Goal: Task Accomplishment & Management: Complete application form

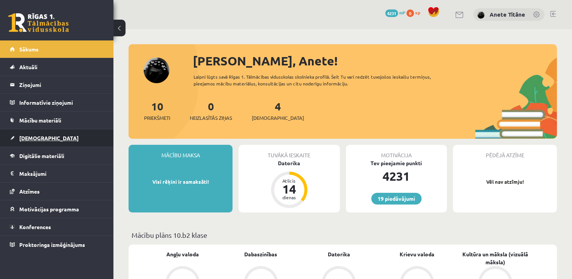
click at [70, 136] on link "[DEMOGRAPHIC_DATA]" at bounding box center [57, 137] width 94 height 17
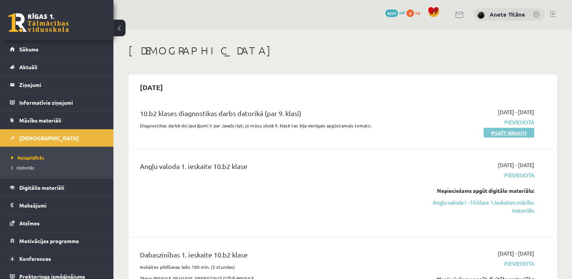
click at [500, 136] on link "Pildīt ieskaiti" at bounding box center [509, 133] width 51 height 10
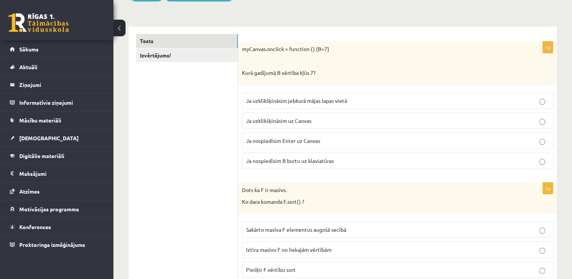
scroll to position [113, 0]
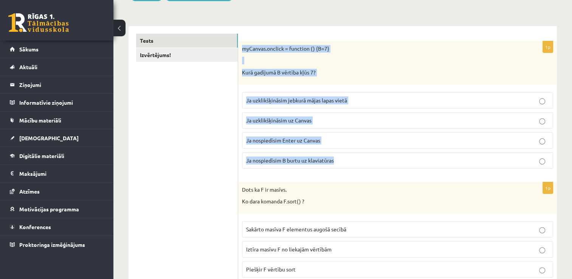
drag, startPoint x: 242, startPoint y: 49, endPoint x: 340, endPoint y: 157, distance: 145.9
click at [340, 157] on div "1p myCanvas.onclick = function () {B=7} Kurā gadījumā B vērtība kļūs 7? Ja uzkl…" at bounding box center [397, 107] width 319 height 133
copy div "myCanvas.onclick = function () {B=7} Kurā gadījumā B vērtība kļūs 7? Ja uzklikš…"
click at [318, 84] on div "myCanvas.onclick = function () {B=7} Kurā gadījumā B vērtība kļūs 7?" at bounding box center [397, 62] width 319 height 43
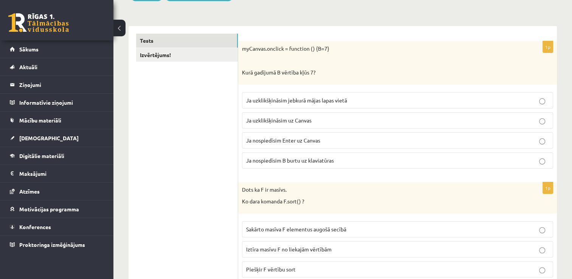
click at [305, 121] on span "Ja uzklikšķināsim uz Canvas" at bounding box center [278, 120] width 65 height 7
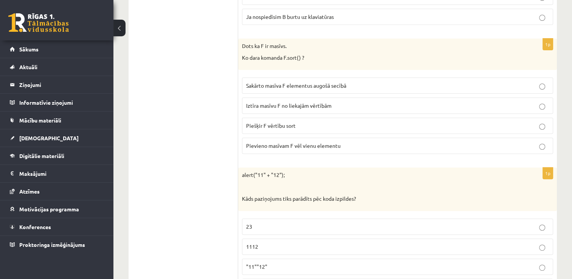
scroll to position [265, 0]
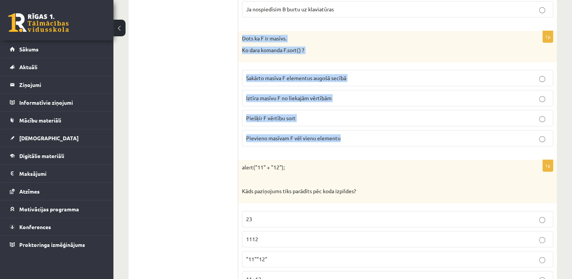
drag, startPoint x: 242, startPoint y: 37, endPoint x: 352, endPoint y: 129, distance: 143.6
click at [352, 129] on div "1p Dots ka F ir masīvs. Ko dara komanda F.sort() ? Sakārto masīva F elementus a…" at bounding box center [397, 91] width 319 height 121
copy div "Dots ka F ir masīvs. Ko dara komanda F.sort() ? Sakārto masīva F elementus augo…"
click at [359, 65] on div "1p Dots ka F ir masīvs. Ko dara komanda F.sort() ? Sakārto masīva F elementus a…" at bounding box center [397, 91] width 319 height 121
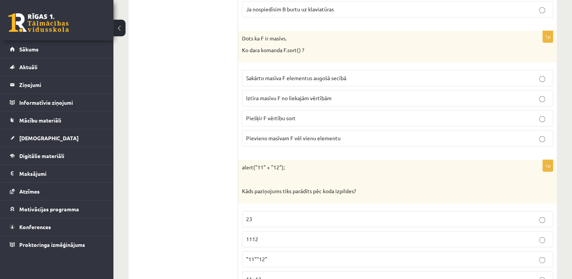
click at [306, 43] on div "Dots ka F ir masīvs. Ko dara komanda F.sort() ?" at bounding box center [397, 46] width 319 height 31
click at [301, 79] on span "Sakārto masīva F elementus augošā secībā" at bounding box center [296, 77] width 100 height 7
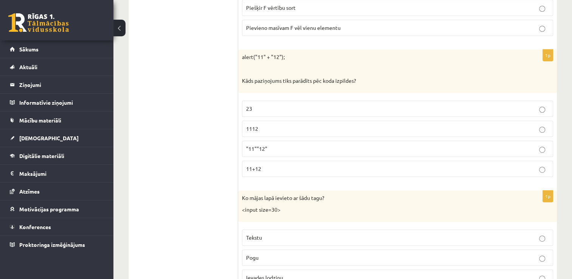
scroll to position [378, 0]
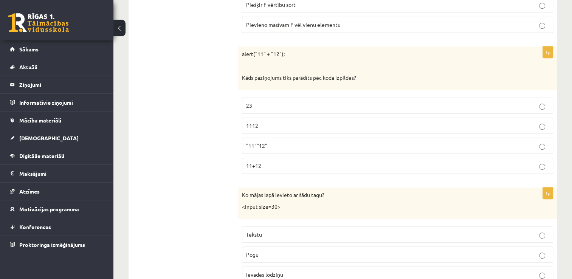
click at [287, 104] on p "23" at bounding box center [397, 106] width 303 height 8
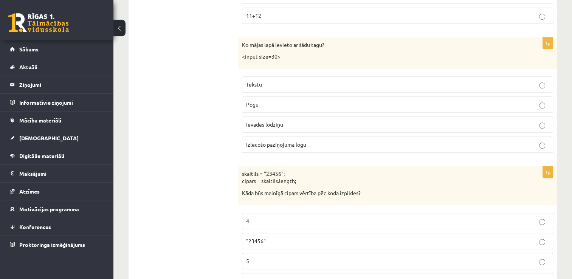
scroll to position [529, 0]
click at [305, 84] on p "Tekstu" at bounding box center [397, 83] width 303 height 8
click at [307, 100] on p "Pogu" at bounding box center [397, 103] width 303 height 8
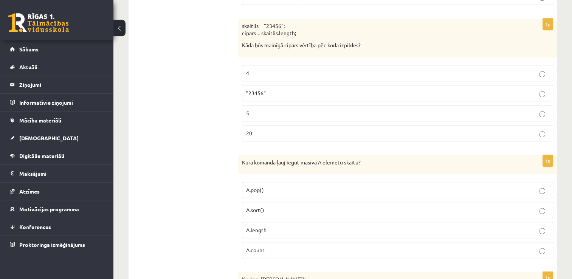
scroll to position [681, 0]
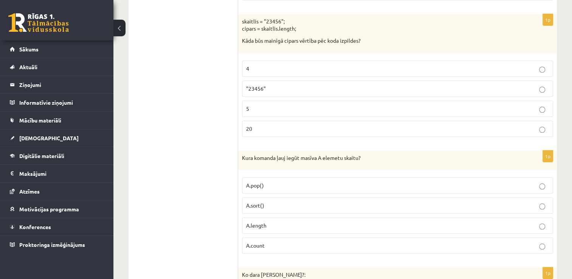
click at [319, 85] on p ""23456"" at bounding box center [397, 89] width 303 height 8
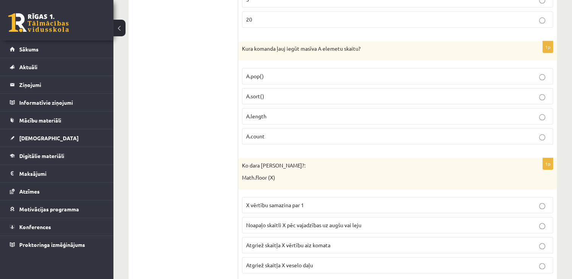
scroll to position [794, 0]
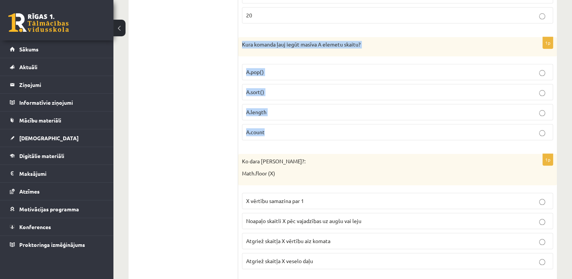
drag, startPoint x: 242, startPoint y: 41, endPoint x: 292, endPoint y: 129, distance: 100.9
click at [292, 129] on div "1p Kura komanda ļauj iegūt masīva A elemetu skaitu? A.pop() A.sort() A.length A…" at bounding box center [397, 92] width 319 height 110
copy div "Kura komanda ļauj iegūt masīva A elemetu skaitu? A.pop() A.sort() A.length A.co…"
click at [301, 108] on p "A.length" at bounding box center [397, 112] width 303 height 8
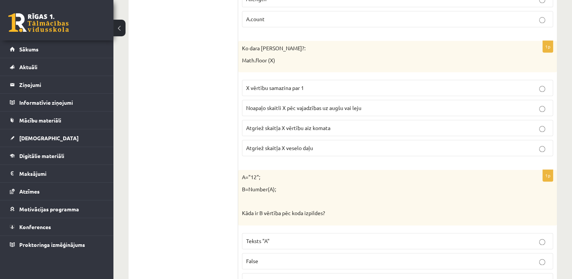
scroll to position [907, 0]
click at [314, 84] on p "X vērtību samazina par 1" at bounding box center [397, 88] width 303 height 8
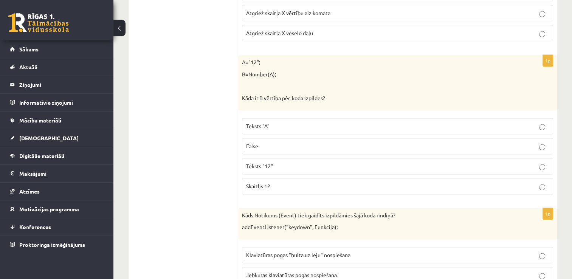
scroll to position [1059, 0]
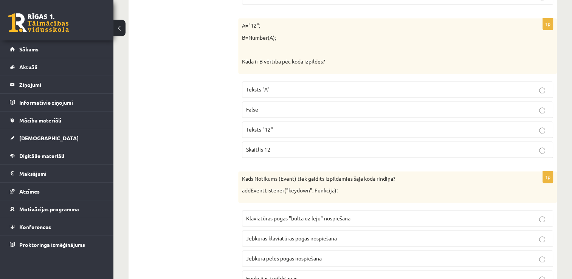
click at [292, 146] on p "Skaitlis 12" at bounding box center [397, 150] width 303 height 8
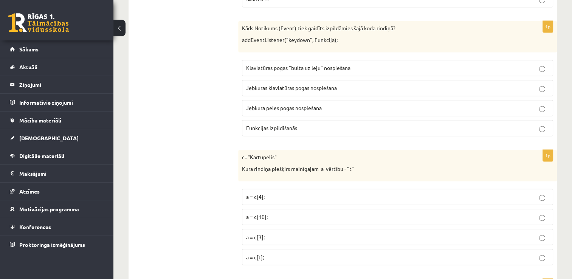
scroll to position [1210, 0]
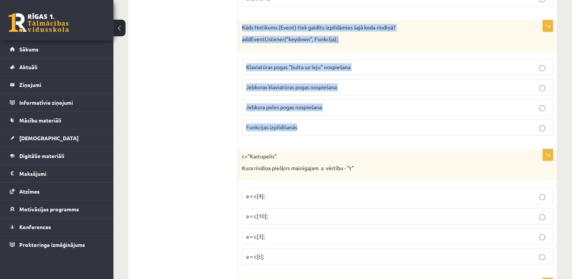
drag, startPoint x: 240, startPoint y: 22, endPoint x: 310, endPoint y: 118, distance: 118.6
click at [310, 118] on div "1p Kāds Notikums (Event) tiek gaidīts izpildāmies šajā koda rindiņā? addEventLi…" at bounding box center [397, 80] width 319 height 121
copy div "Kāds Notikums (Event) tiek gaidīts izpildāmies šajā koda rindiņā? addEventListe…"
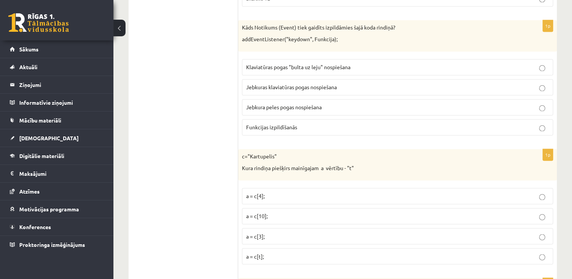
click at [291, 84] on span "Jebkuras klaviatūras pogas nospiešana" at bounding box center [291, 87] width 91 height 7
drag, startPoint x: 291, startPoint y: 80, endPoint x: 333, endPoint y: 83, distance: 42.5
click at [333, 84] on span "Jebkuras klaviatūras pogas nospiešana" at bounding box center [291, 87] width 91 height 7
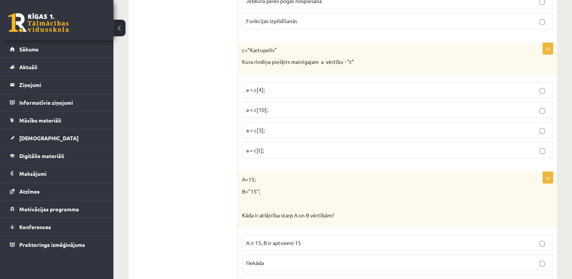
scroll to position [1323, 0]
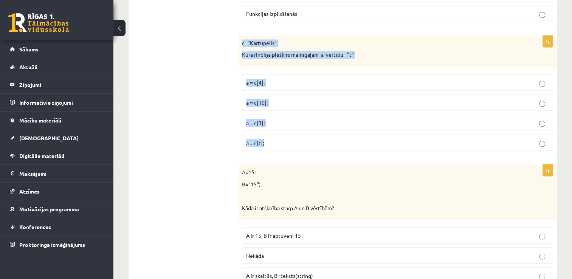
drag, startPoint x: 242, startPoint y: 36, endPoint x: 281, endPoint y: 142, distance: 113.4
click at [281, 142] on div "1p c="Kartupelis" Kura rindiņa piešķirs mainīgajam a vērtību - "t" a = c[4]; a …" at bounding box center [397, 96] width 319 height 121
copy div "c="Kartupelis" Kura rindiņa piešķirs mainīgajam a vērtību - "t" a = c[4]; a = c…"
click at [308, 115] on label "a = c[3];" at bounding box center [397, 123] width 311 height 16
click at [321, 99] on p "a = c[10];" at bounding box center [397, 103] width 303 height 8
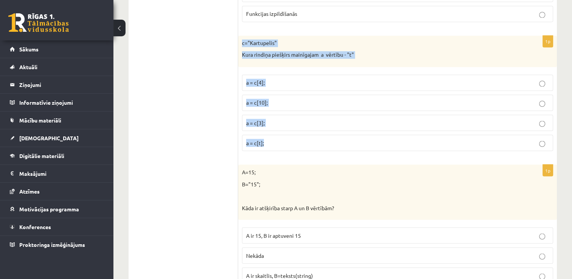
click at [247, 95] on label "a = c[10];" at bounding box center [397, 103] width 311 height 16
drag, startPoint x: 238, startPoint y: 67, endPoint x: 240, endPoint y: 63, distance: 4.9
drag, startPoint x: 240, startPoint y: 63, endPoint x: 290, endPoint y: 53, distance: 50.9
click at [240, 62] on div "1p c="Kartupelis" Kura rindiņa piešķirs mainīgajam a vērtību - "t" a = c[4]; a …" at bounding box center [397, 96] width 319 height 121
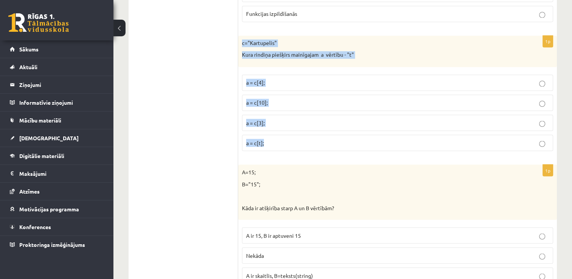
click at [425, 39] on p "c="Kartupelis"" at bounding box center [378, 43] width 273 height 8
click at [430, 61] on div "c="Kartupelis" Kura rindiņa piešķirs mainīgajam a vērtību - "t"" at bounding box center [397, 51] width 319 height 31
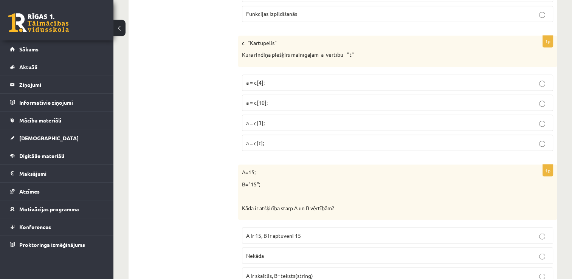
click at [282, 119] on p "a = c[3];" at bounding box center [397, 123] width 303 height 8
click at [274, 119] on p "a = c[3];" at bounding box center [397, 123] width 303 height 8
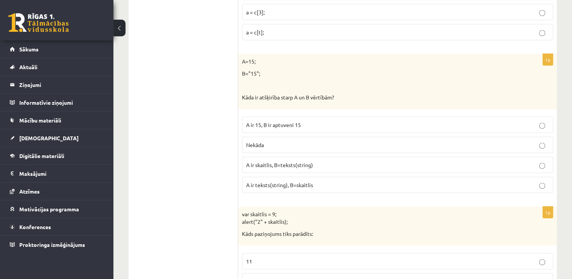
scroll to position [1437, 0]
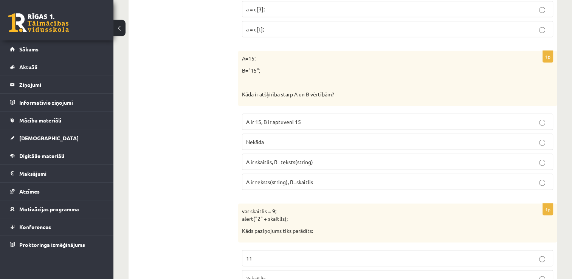
click at [304, 118] on p "A ir 15, B ir aptuveni 15" at bounding box center [397, 122] width 303 height 8
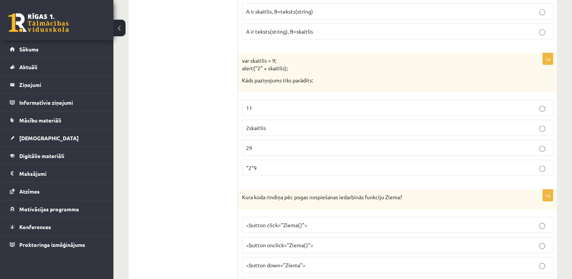
scroll to position [1588, 0]
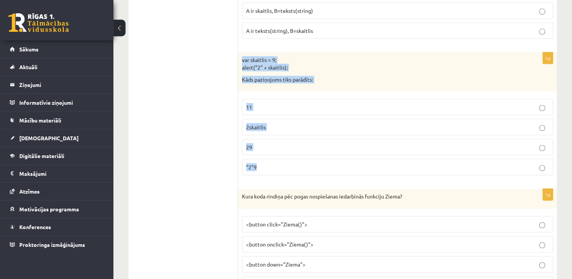
drag, startPoint x: 241, startPoint y: 54, endPoint x: 277, endPoint y: 160, distance: 112.6
click at [277, 160] on div "1p var skaitlis = 9; alert("2" + skaitlis); Kāds paziņojums tiks parādīts: 11 2…" at bounding box center [397, 117] width 319 height 129
copy div "var skaitlis = 9; alert("2" + skaitlis); Kāds paziņojums tiks parādīts: 11 2ska…"
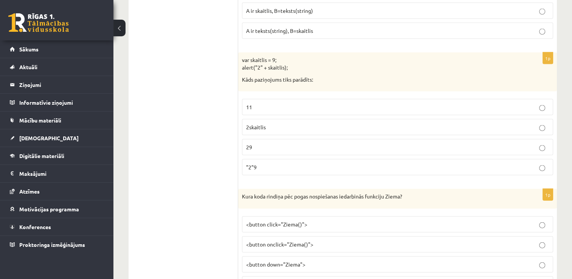
drag, startPoint x: 213, startPoint y: 129, endPoint x: 209, endPoint y: 118, distance: 12.1
click at [256, 143] on p "29" at bounding box center [397, 147] width 303 height 8
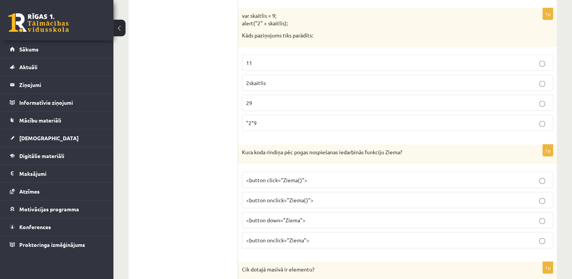
scroll to position [1739, 0]
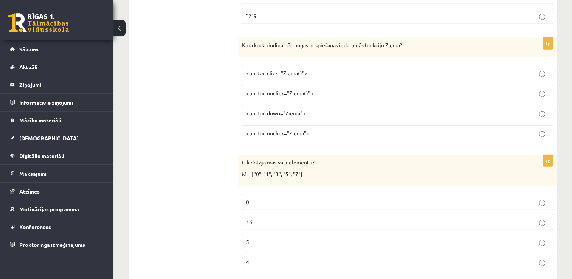
click at [309, 89] on p "<button onclick="Ziema()">" at bounding box center [397, 93] width 303 height 8
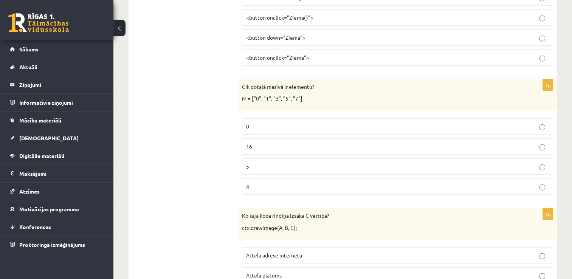
click at [318, 54] on p "<button onclick="Ziema">" at bounding box center [397, 58] width 303 height 8
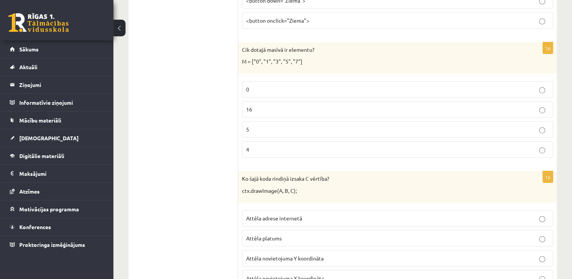
scroll to position [1853, 0]
click at [278, 105] on label "16" at bounding box center [397, 109] width 311 height 16
click at [291, 145] on p "4" at bounding box center [397, 149] width 303 height 8
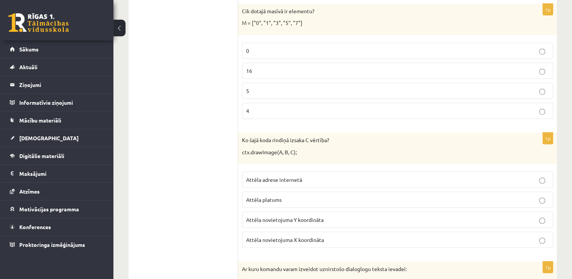
click at [296, 47] on p "0" at bounding box center [397, 51] width 303 height 8
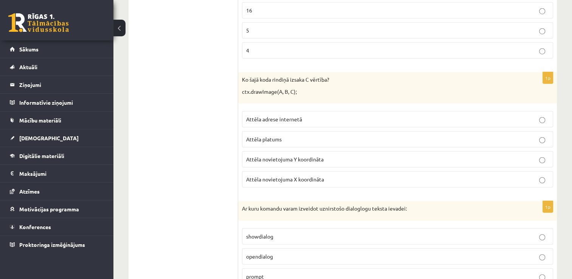
scroll to position [1966, 0]
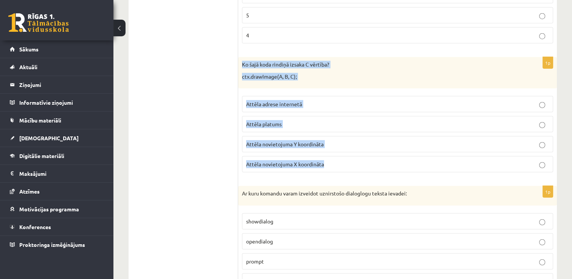
drag, startPoint x: 242, startPoint y: 56, endPoint x: 336, endPoint y: 149, distance: 132.1
click at [336, 149] on div "1p Ko šajā koda rindiņā izsaka C vērtība? ctx.drawImage(A, B, C); Attēla adrese…" at bounding box center [397, 117] width 319 height 121
copy div "Ko šajā koda rindiņā izsaka C vērtība? ctx.drawImage(A, B, C); Attēla adrese in…"
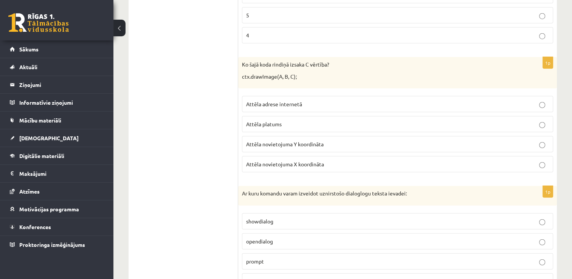
click at [155, 95] on ul "Tests Izvērtējums!" at bounding box center [187, 151] width 102 height 3940
click at [337, 100] on p "Attēla adrese internetā" at bounding box center [397, 104] width 303 height 8
click at [296, 140] on p "Attēla novietojuma Y koordināta" at bounding box center [397, 144] width 303 height 8
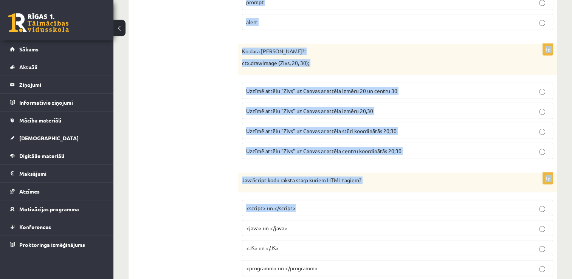
scroll to position [2231, 0]
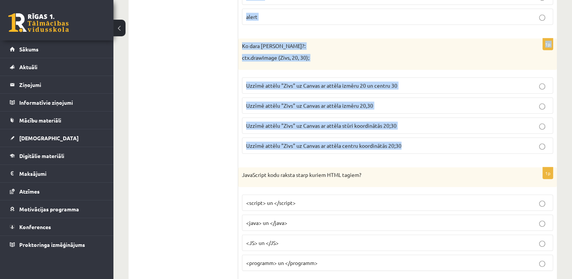
drag, startPoint x: 242, startPoint y: 32, endPoint x: 405, endPoint y: 134, distance: 192.4
copy form "Ar kuru komandu varam izveidot uznirstošo dialoglogu teksta ievadei: showdialog…"
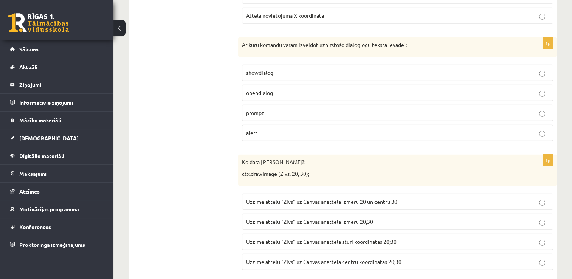
scroll to position [2080, 0]
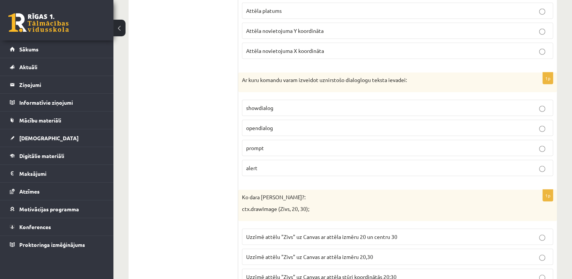
click at [266, 123] on label "opendialog" at bounding box center [397, 128] width 311 height 16
click at [293, 144] on p "prompt" at bounding box center [397, 148] width 303 height 8
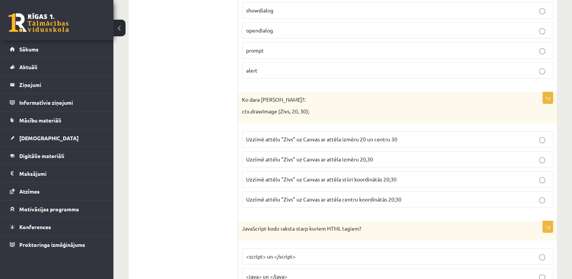
scroll to position [2193, 0]
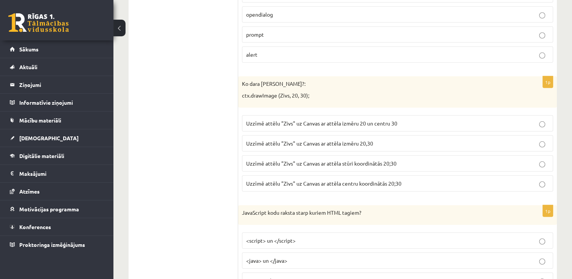
click at [330, 160] on span "Uzzīmē attēlu "Zivs" uz Canvas ar attēla stūri koordinātās 20;30" at bounding box center [321, 163] width 150 height 7
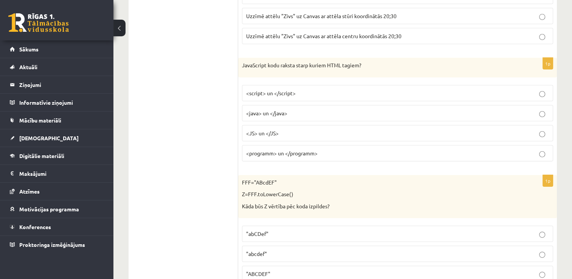
scroll to position [2344, 0]
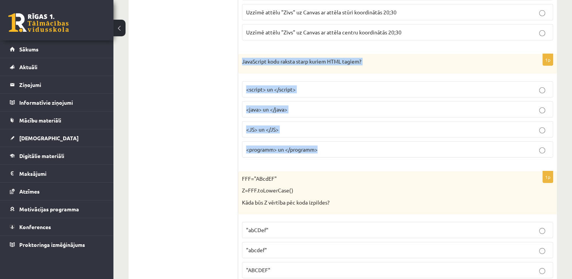
drag, startPoint x: 241, startPoint y: 51, endPoint x: 333, endPoint y: 133, distance: 122.9
click at [333, 133] on div "1p JavaScript kodu raksta starp kuriem HTML tagiem? <script> un </script> <java…" at bounding box center [397, 109] width 319 height 110
copy div "JavaScript kodu raksta starp kuriem HTML tagiem? <script> un </script> <java> u…"
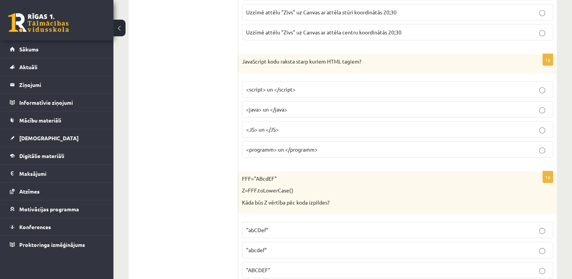
click at [293, 81] on label "<script> un </script>" at bounding box center [397, 89] width 311 height 16
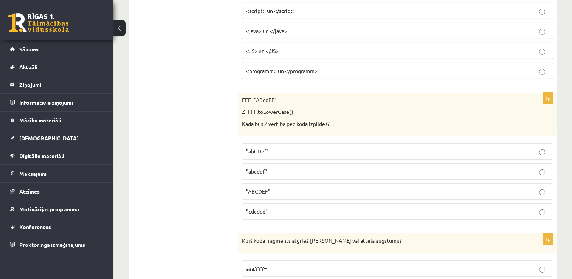
scroll to position [2458, 0]
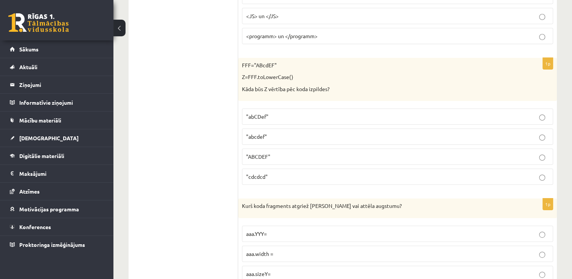
click at [289, 133] on p ""abcdef"" at bounding box center [397, 137] width 303 height 8
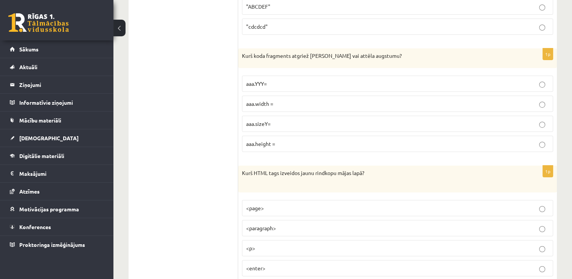
scroll to position [2609, 0]
click at [296, 139] on p "aaa.height =" at bounding box center [397, 143] width 303 height 8
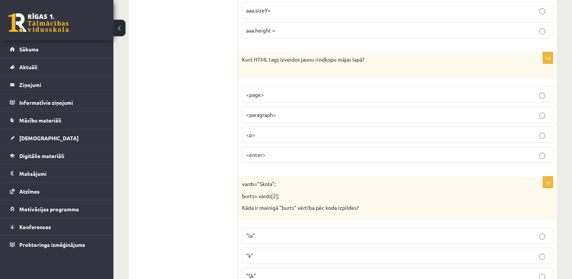
scroll to position [2722, 0]
click at [296, 130] on p "<p>" at bounding box center [397, 134] width 303 height 8
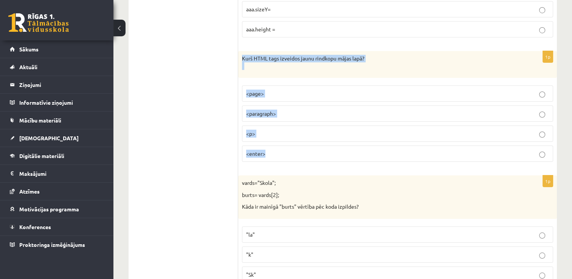
drag, startPoint x: 239, startPoint y: 43, endPoint x: 295, endPoint y: 144, distance: 114.6
click at [295, 144] on div "1p Kurš HTML tags izveidos jaunu rindkopu mājas lapā? <page> <paragraph> <p> <e…" at bounding box center [397, 109] width 319 height 117
copy div "Kurš HTML tags izveidos jaunu rindkopu mājas lapā? <page> <paragraph> <p> <ente…"
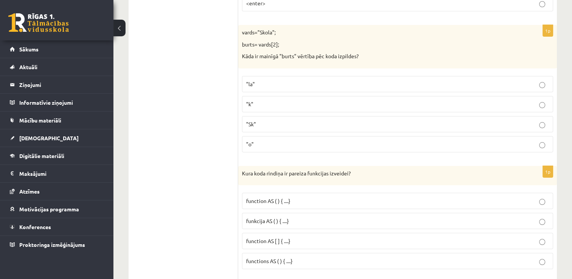
scroll to position [2874, 0]
click at [265, 99] on p ""k"" at bounding box center [397, 103] width 303 height 8
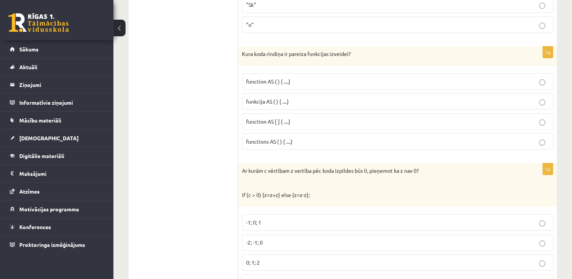
scroll to position [3025, 0]
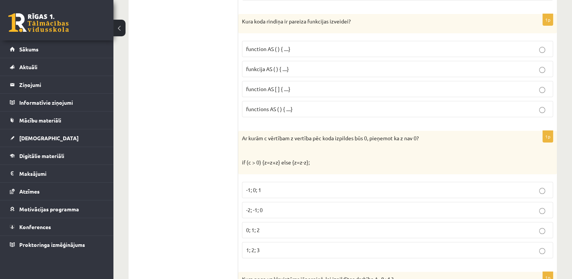
click at [286, 65] on span "funkcija AS ( ) { ....}" at bounding box center [267, 68] width 43 height 7
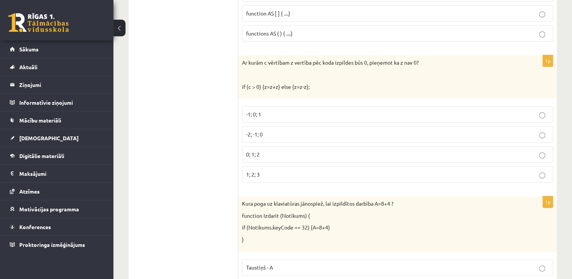
scroll to position [3138, 0]
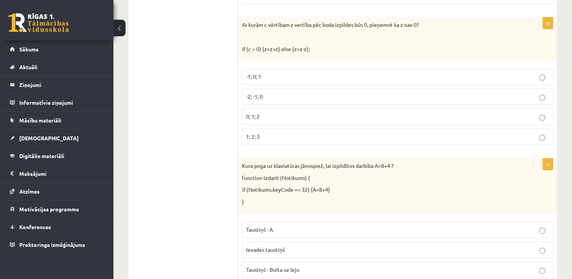
click at [287, 109] on label "0; 1; 2" at bounding box center [397, 117] width 311 height 16
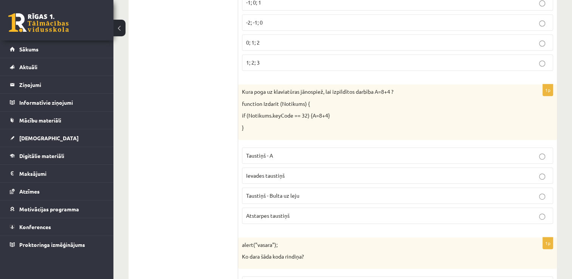
scroll to position [3252, 0]
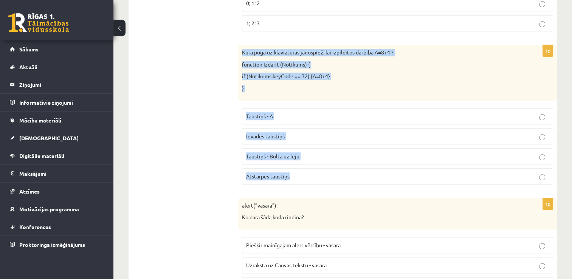
drag, startPoint x: 240, startPoint y: 39, endPoint x: 302, endPoint y: 154, distance: 130.9
click at [302, 154] on div "1p Kura poga uz klaviatūras jānospiež, lai izpildītos darbība A=8+4 ? function …" at bounding box center [397, 117] width 319 height 145
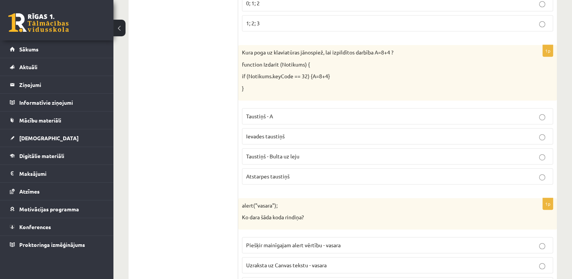
click at [293, 172] on p "Atstarpes taustiņš" at bounding box center [397, 176] width 303 height 8
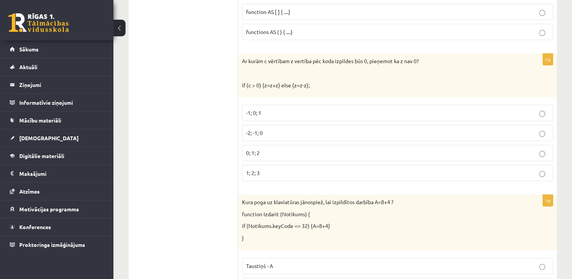
scroll to position [3100, 0]
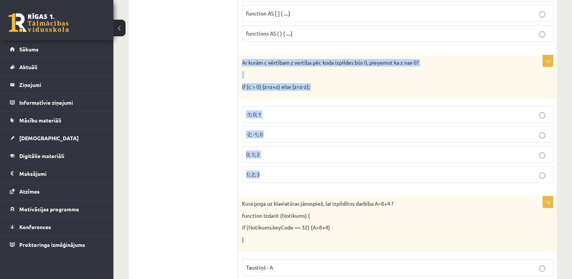
drag, startPoint x: 242, startPoint y: 47, endPoint x: 283, endPoint y: 154, distance: 114.3
click at [283, 154] on div "1p Ar kurām c vērtībam z vertība pēc koda izpildes būs 0, pieņemot ka z nav 0? …" at bounding box center [397, 121] width 319 height 133
click at [267, 130] on p "-2; -1; 0" at bounding box center [397, 134] width 303 height 8
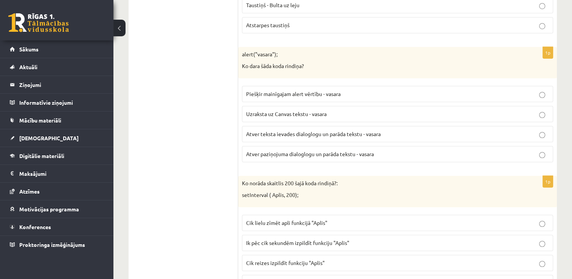
scroll to position [3403, 0]
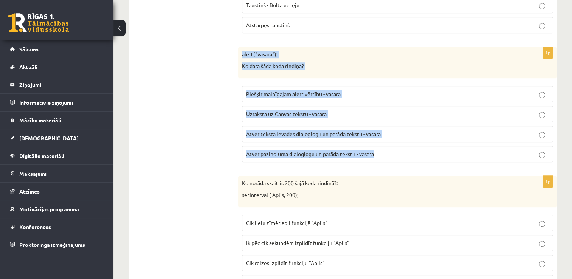
drag, startPoint x: 242, startPoint y: 38, endPoint x: 387, endPoint y: 140, distance: 177.3
click at [387, 140] on div "1p alert("vasara"); Ko dara šāda koda rindiņa? Piešķir mainīgajam alert vērtību…" at bounding box center [397, 107] width 319 height 121
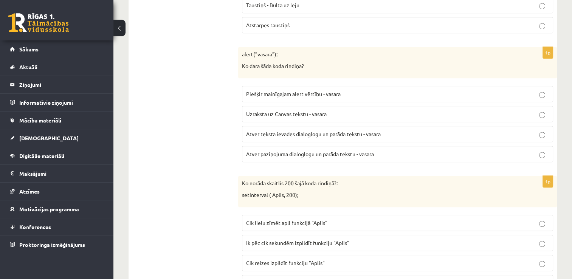
drag, startPoint x: 229, startPoint y: 123, endPoint x: 203, endPoint y: 63, distance: 64.9
click at [280, 150] on span "Atver paziņojuma dialoglogu un parāda tekstu - vasara" at bounding box center [310, 153] width 128 height 7
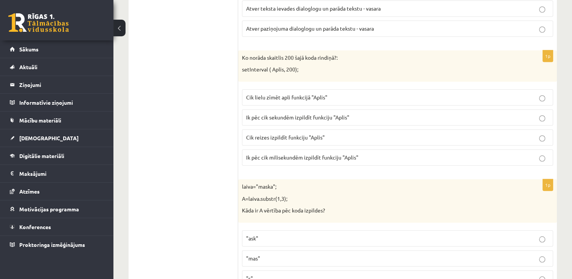
scroll to position [3554, 0]
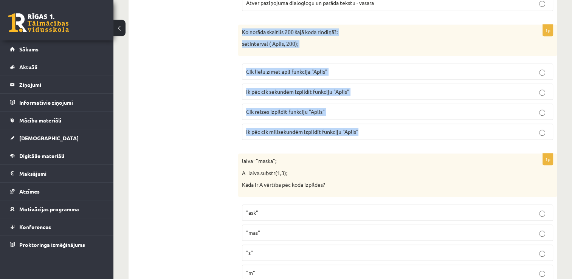
drag, startPoint x: 240, startPoint y: 13, endPoint x: 372, endPoint y: 115, distance: 166.6
click at [372, 115] on div "1p Ko norāda skaitlis 200 šajā koda rindiņā?: setInterval ( Aplis, 200); Cik li…" at bounding box center [397, 85] width 319 height 121
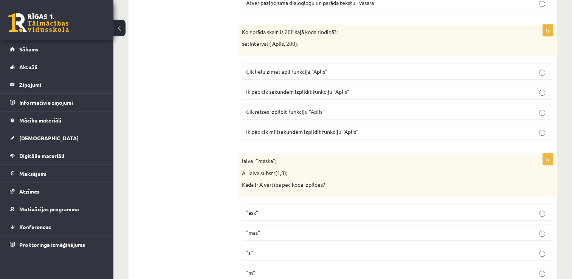
click at [302, 88] on span "Ik pēc cik sekundēm izpildīt funkciju "Aplis"" at bounding box center [297, 91] width 103 height 7
click at [307, 128] on span "Ik pēc cik milisekundēm izpildīt funkciju "Aplis"" at bounding box center [302, 131] width 112 height 7
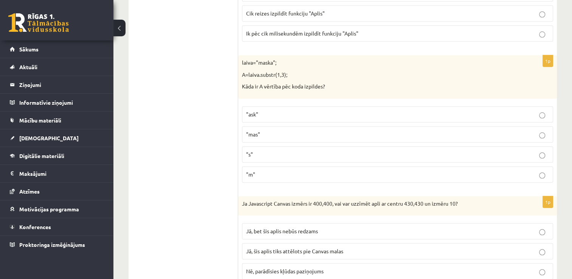
scroll to position [3668, 0]
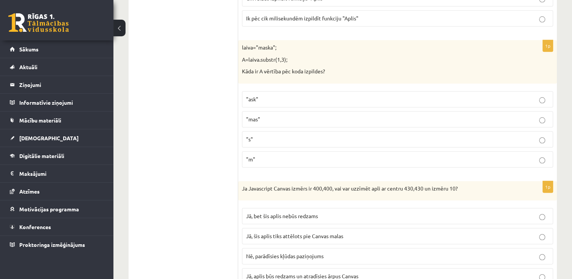
click at [272, 115] on p ""mas"" at bounding box center [397, 119] width 303 height 8
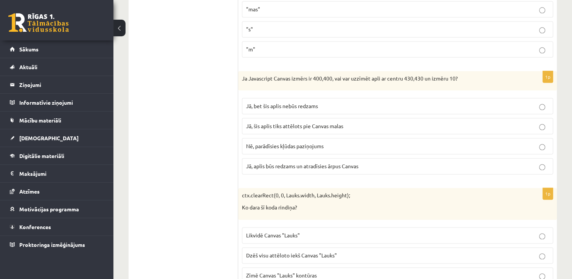
scroll to position [3781, 0]
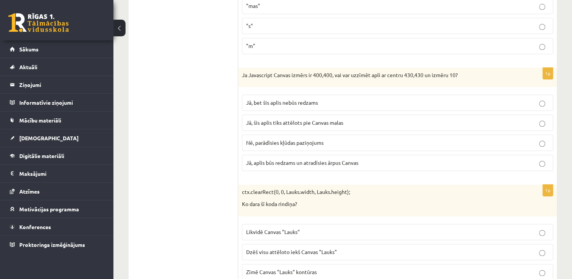
click at [299, 139] on p "Nē, parādīsies kļūdas paziņojums" at bounding box center [397, 143] width 303 height 8
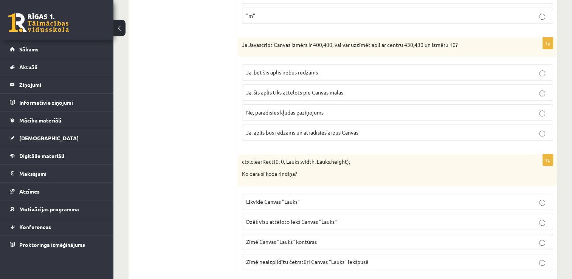
scroll to position [3813, 0]
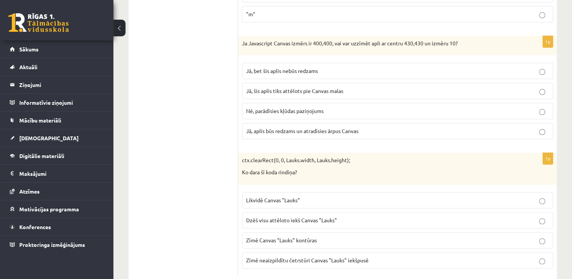
click at [309, 217] on span "Dzēš visu attēloto iekš Canvas "Lauks"" at bounding box center [291, 220] width 91 height 7
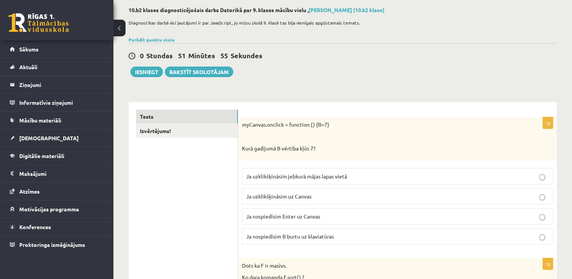
scroll to position [38, 0]
click at [430, 127] on div "myCanvas.onclick = function () {B=7} Kurā gadījumā B vērtība kļūs 7?" at bounding box center [397, 138] width 319 height 43
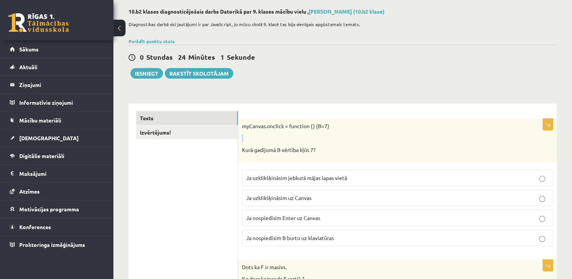
scroll to position [0, 0]
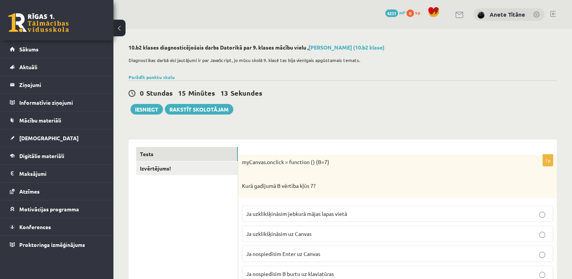
click at [290, 94] on div "0 Stundas 15 Minūtes 13 Sekundes" at bounding box center [343, 93] width 428 height 10
drag, startPoint x: 270, startPoint y: 110, endPoint x: 268, endPoint y: 107, distance: 4.4
click at [267, 107] on div "0 Stundas 12 Minūtes 45 Sekundes Ieskaite saglabāta! Iesniegt Rakstīt skolotājam" at bounding box center [343, 98] width 428 height 34
click at [140, 111] on button "Iesniegt" at bounding box center [146, 109] width 33 height 11
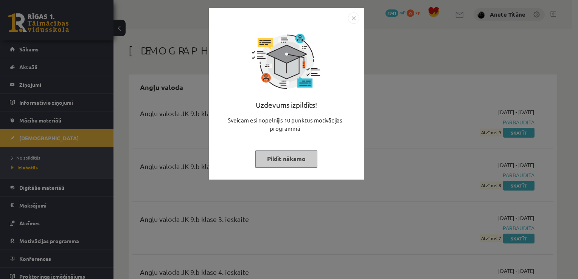
click at [354, 16] on img "Close" at bounding box center [353, 17] width 11 height 11
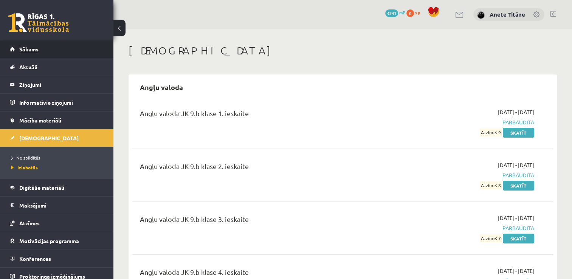
click at [93, 52] on link "Sākums" at bounding box center [57, 48] width 94 height 17
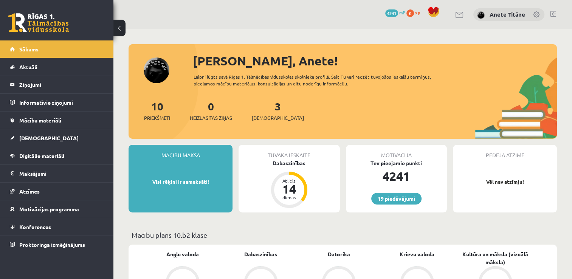
drag, startPoint x: 236, startPoint y: 33, endPoint x: 192, endPoint y: 16, distance: 46.8
click at [192, 16] on div "19 Dāvanas 4241 mP 0 xp Anete Titāne" at bounding box center [342, 14] width 459 height 29
